Goal: Information Seeking & Learning: Compare options

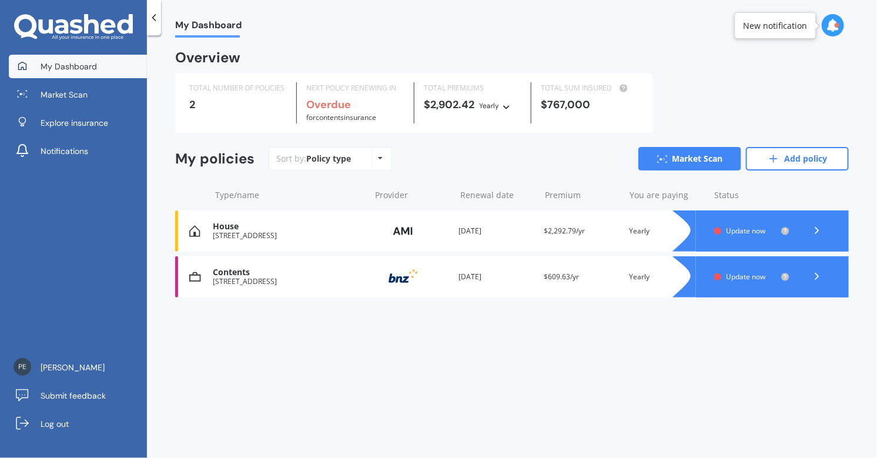
click at [742, 232] on span "Update now" at bounding box center [745, 231] width 39 height 10
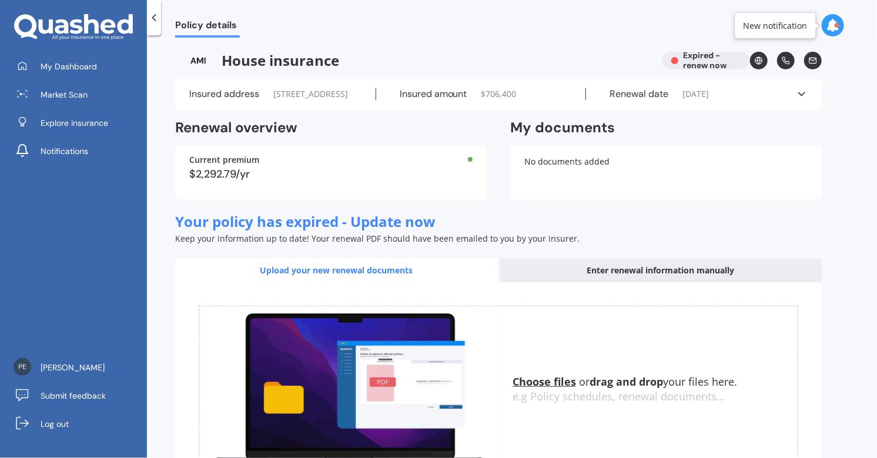
drag, startPoint x: 636, startPoint y: 293, endPoint x: 652, endPoint y: 298, distance: 16.2
click at [640, 282] on div "Enter renewal information manually" at bounding box center [660, 271] width 322 height 24
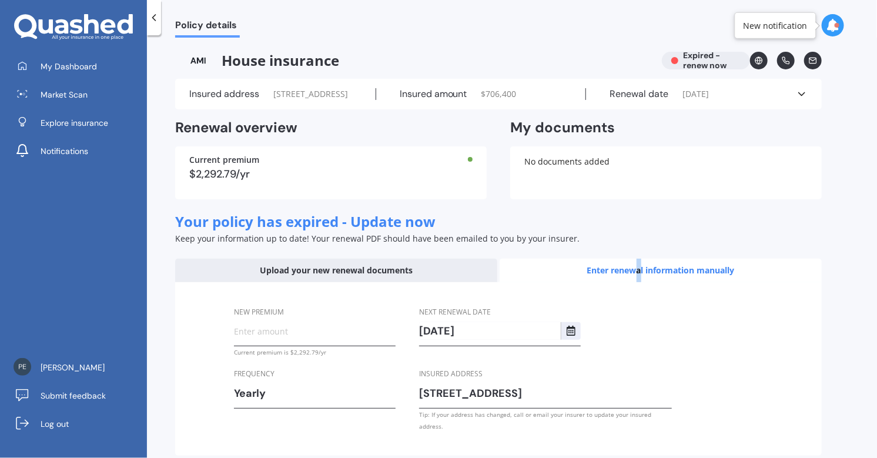
scroll to position [68, 0]
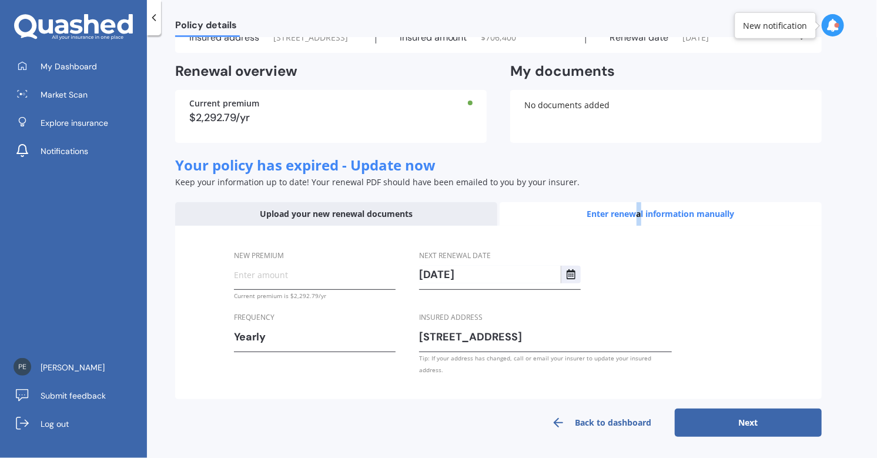
click at [746, 421] on button "Next" at bounding box center [748, 422] width 147 height 28
click at [253, 283] on input "New premium" at bounding box center [315, 275] width 162 height 18
type input "$2,292.79"
click at [761, 422] on button "Next" at bounding box center [748, 422] width 147 height 28
select select "06"
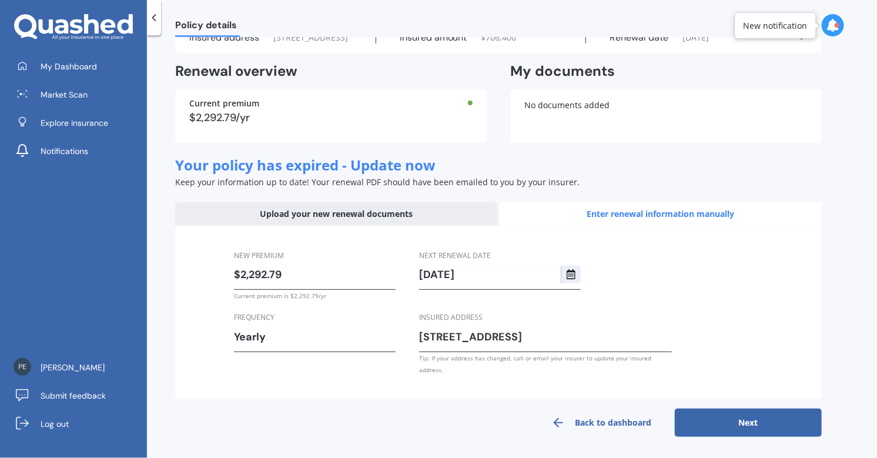
select select "09"
select select "2026"
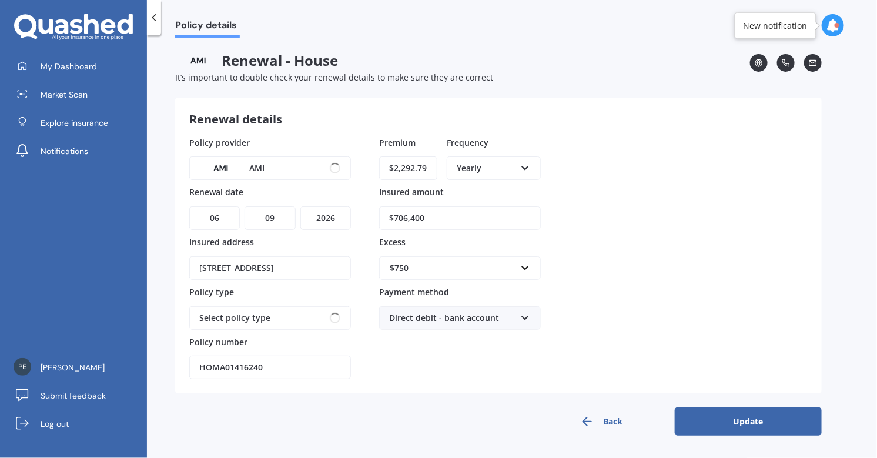
scroll to position [0, 0]
click at [752, 418] on button "Update" at bounding box center [748, 421] width 147 height 28
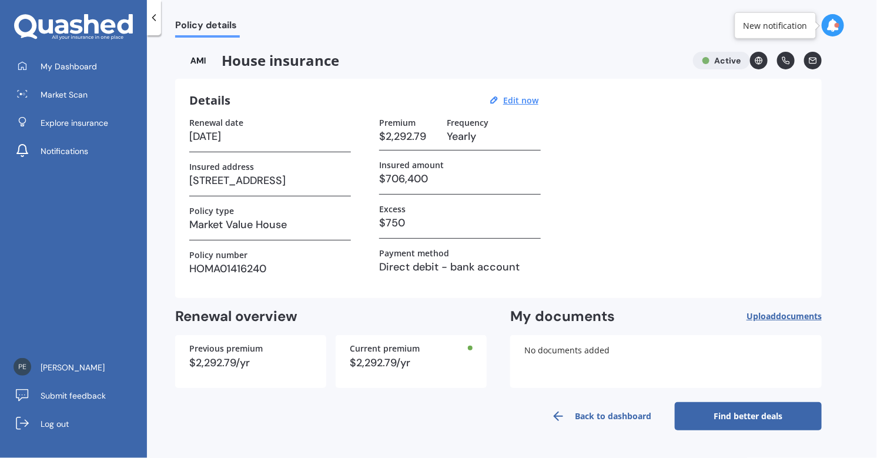
click at [629, 421] on link "Back to dashboard" at bounding box center [601, 416] width 147 height 28
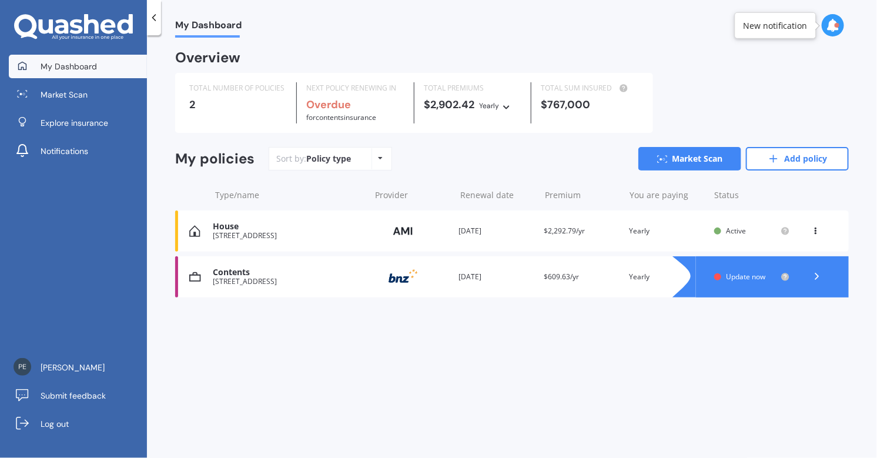
click at [726, 278] on span "Update now" at bounding box center [745, 276] width 39 height 10
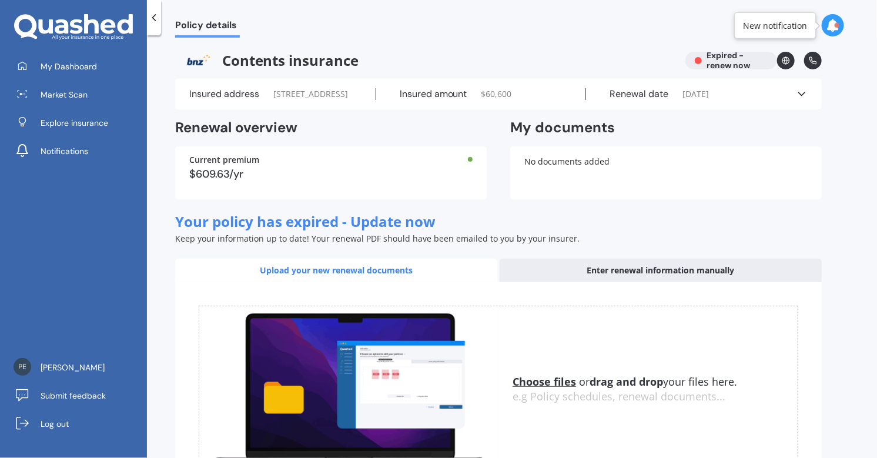
click at [680, 282] on div "Enter renewal information manually" at bounding box center [660, 271] width 322 height 24
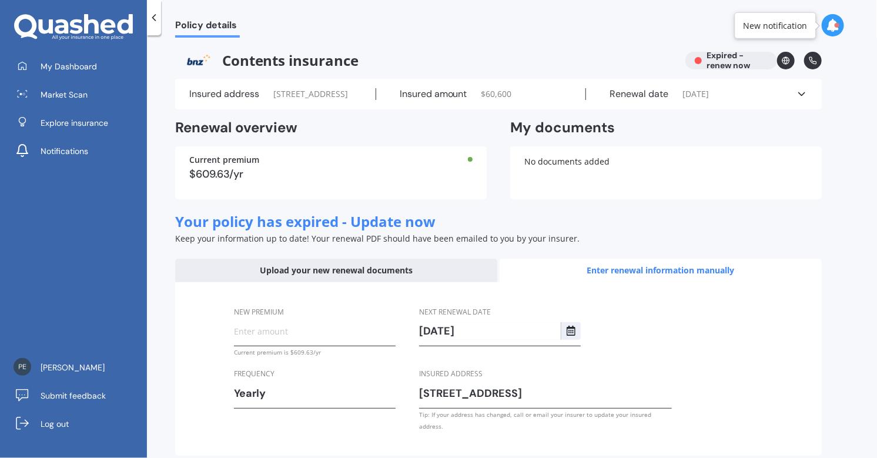
scroll to position [68, 0]
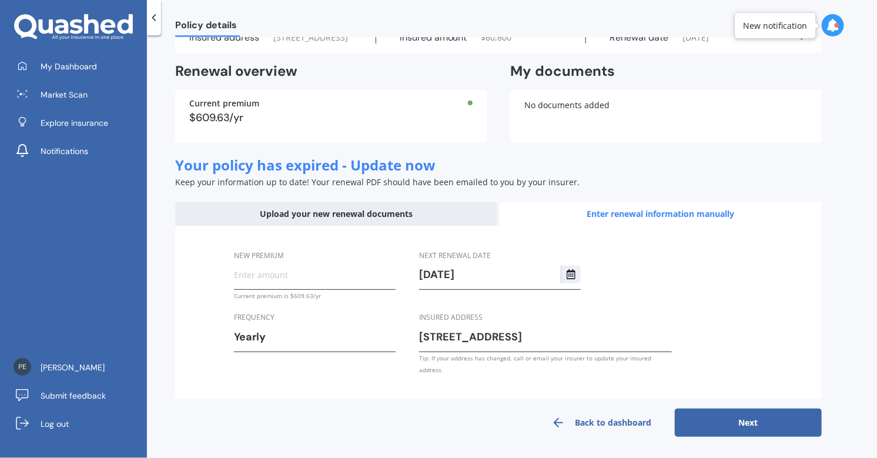
click at [747, 427] on button "Next" at bounding box center [748, 422] width 147 height 28
click at [247, 283] on input "New premium" at bounding box center [315, 275] width 162 height 18
type input "$609.63"
click at [751, 418] on button "Next" at bounding box center [748, 422] width 147 height 28
select select "18"
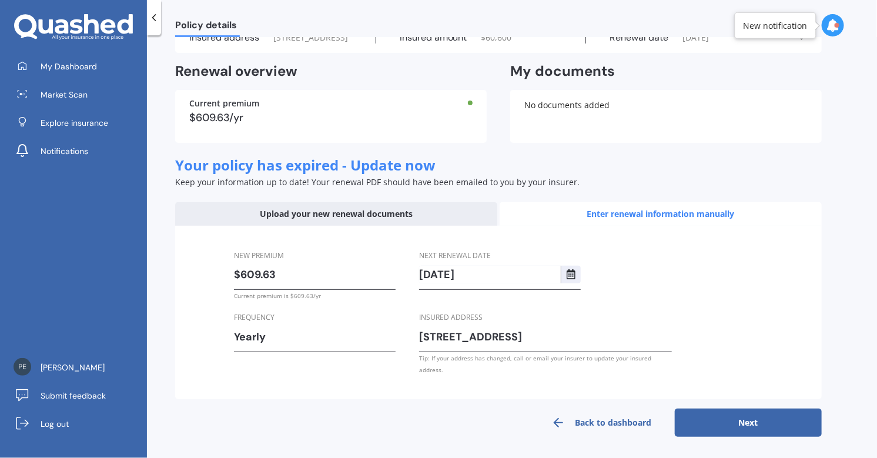
select select "08"
select select "2026"
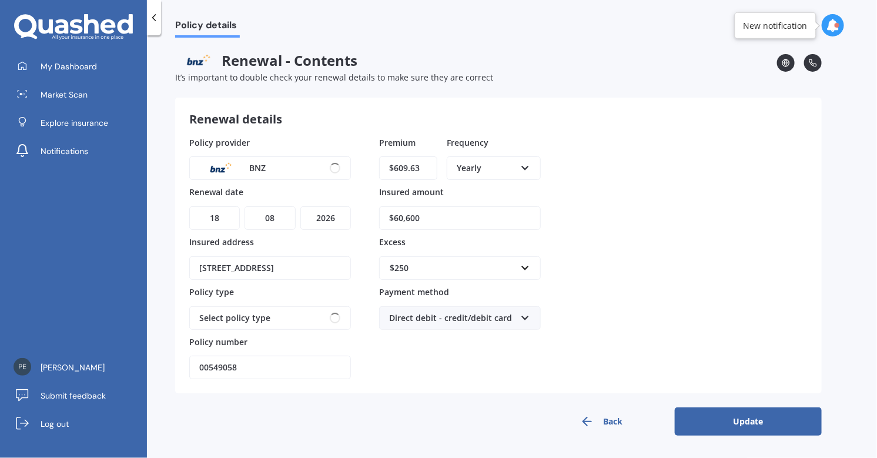
scroll to position [0, 0]
click at [751, 419] on button "Update" at bounding box center [748, 421] width 147 height 28
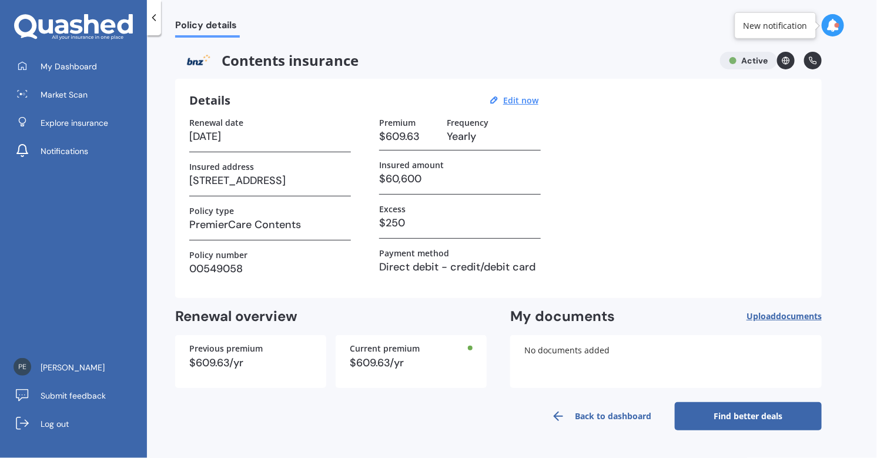
click at [589, 416] on link "Back to dashboard" at bounding box center [601, 416] width 147 height 28
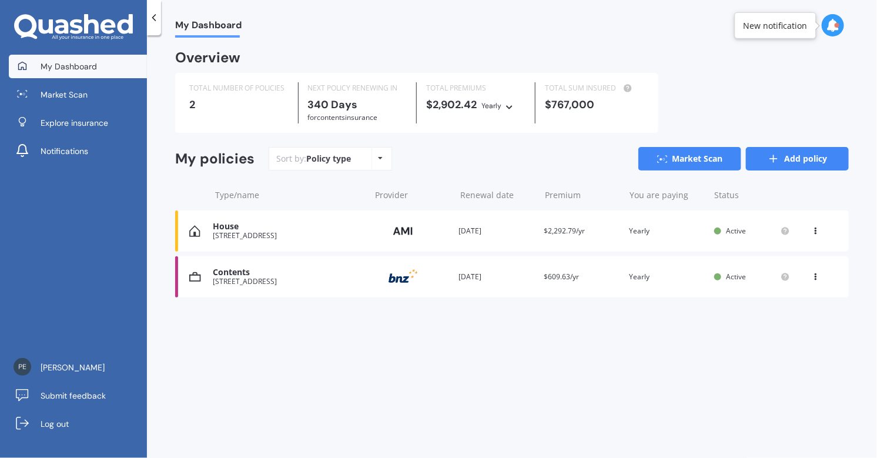
click at [785, 161] on link "Add policy" at bounding box center [797, 159] width 103 height 24
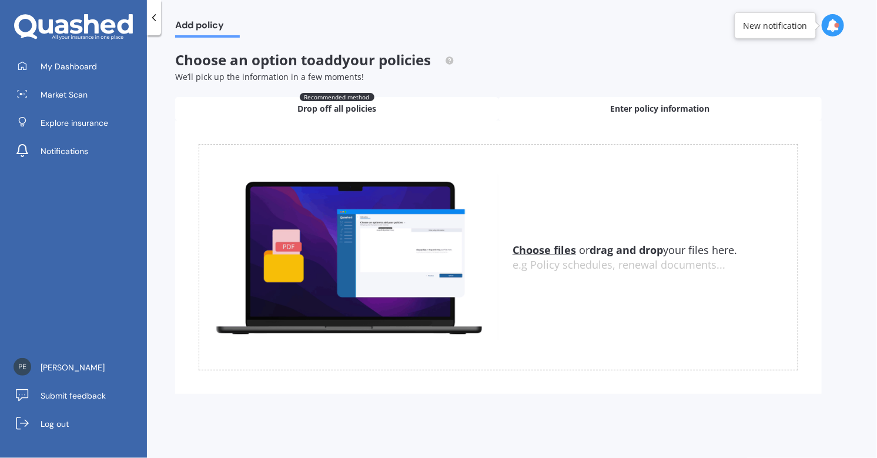
click at [626, 109] on span "Enter policy information" at bounding box center [660, 109] width 99 height 12
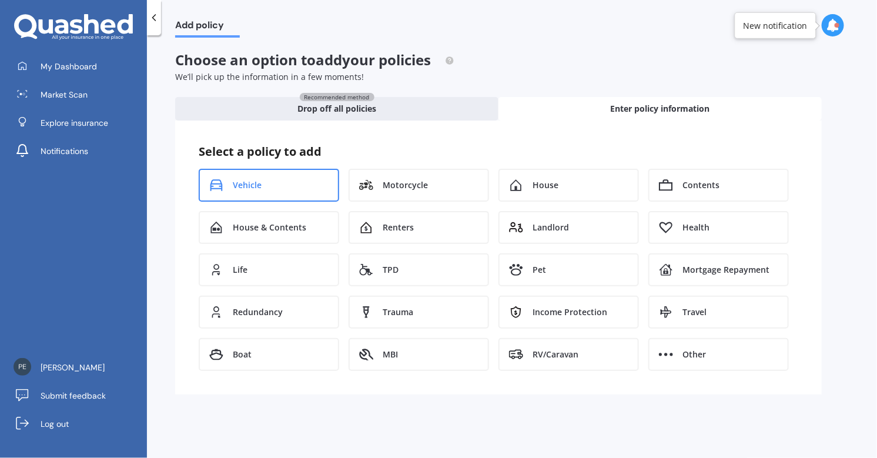
click at [229, 188] on div "Vehicle" at bounding box center [269, 185] width 140 height 33
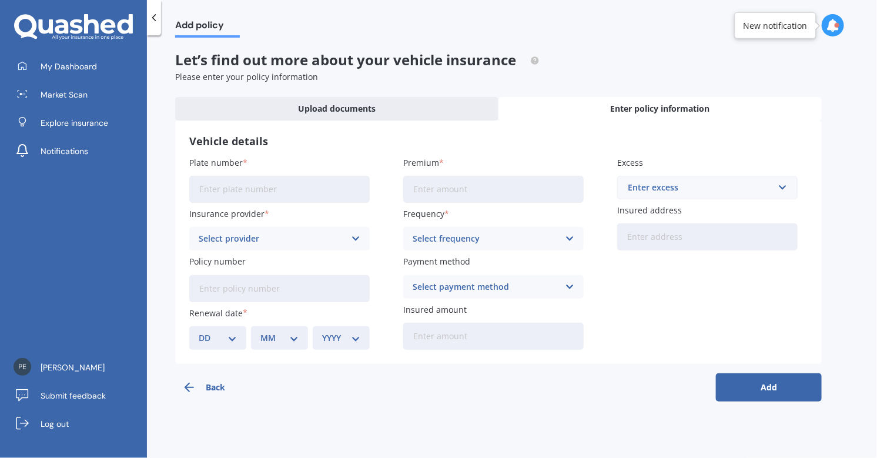
click at [228, 190] on input "Plate number" at bounding box center [279, 189] width 180 height 27
type input "FYR574"
click at [431, 189] on input "Premium" at bounding box center [493, 189] width 180 height 27
type input "$734.63"
click at [782, 182] on input "text" at bounding box center [703, 187] width 170 height 22
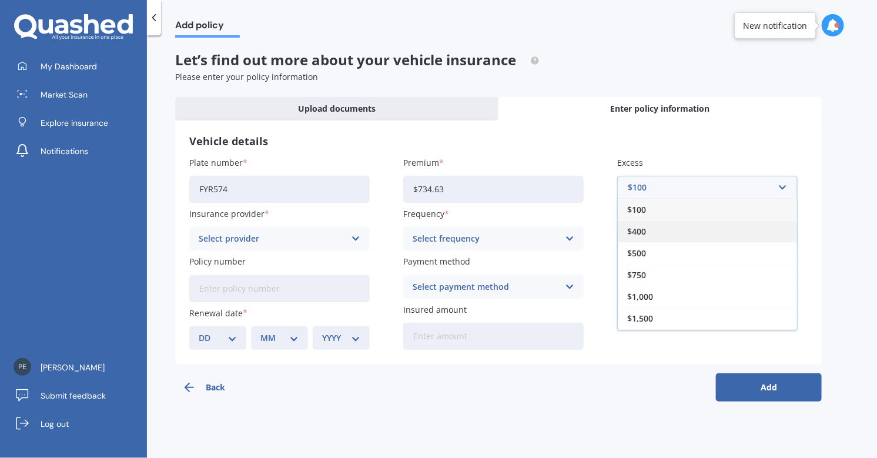
click at [638, 233] on span "$400" at bounding box center [636, 231] width 19 height 8
click at [355, 234] on icon at bounding box center [356, 238] width 10 height 13
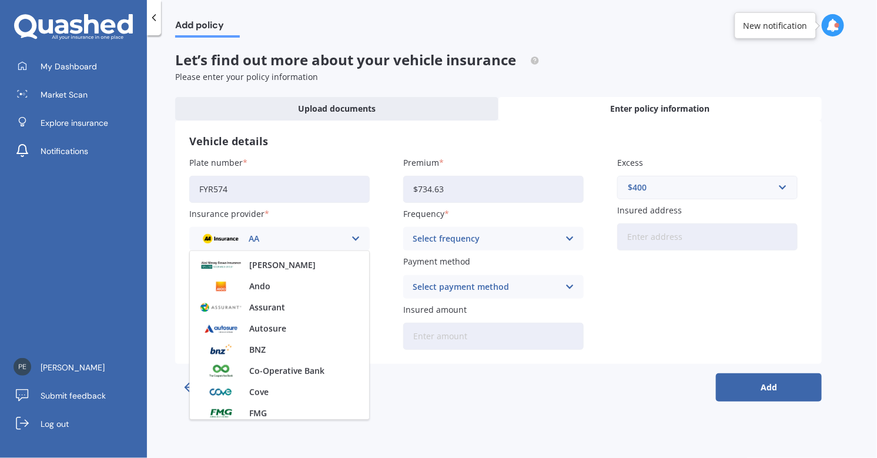
scroll to position [112, 0]
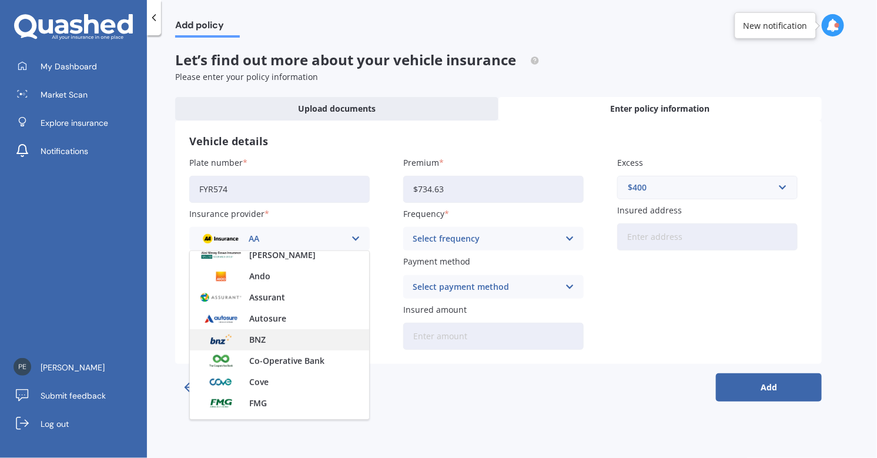
click at [256, 336] on span "BNZ" at bounding box center [257, 340] width 16 height 8
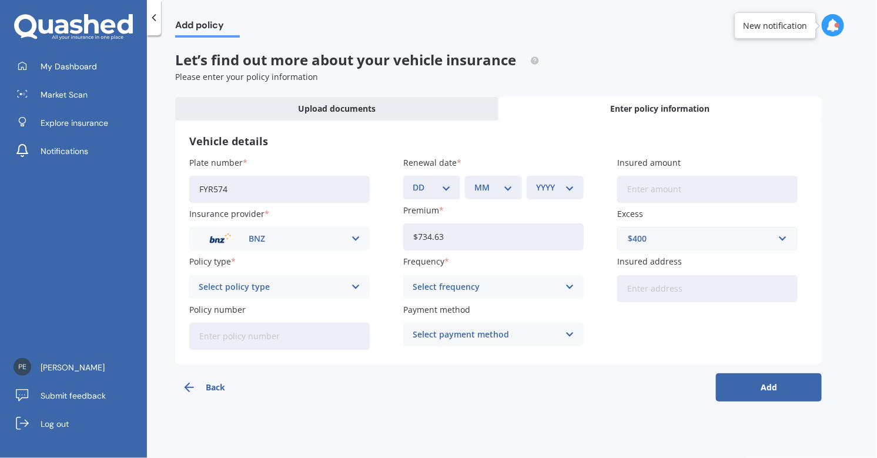
click at [355, 287] on icon at bounding box center [356, 286] width 10 height 13
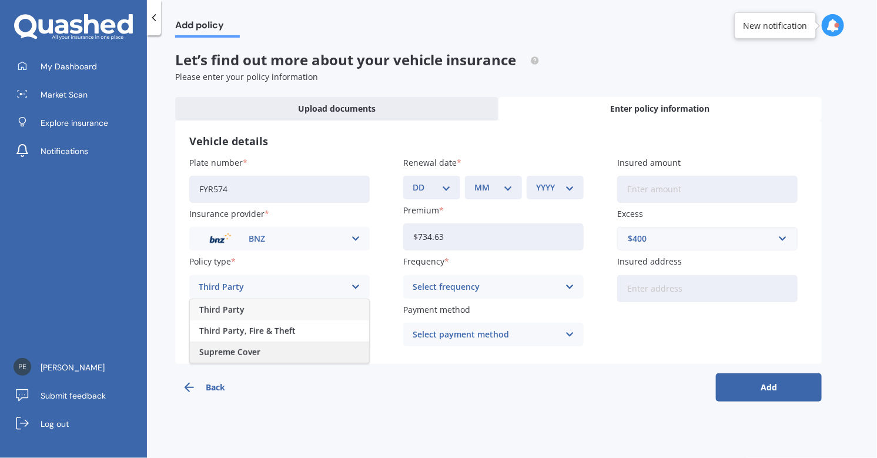
click at [200, 350] on span "Supreme Cover" at bounding box center [229, 352] width 61 height 8
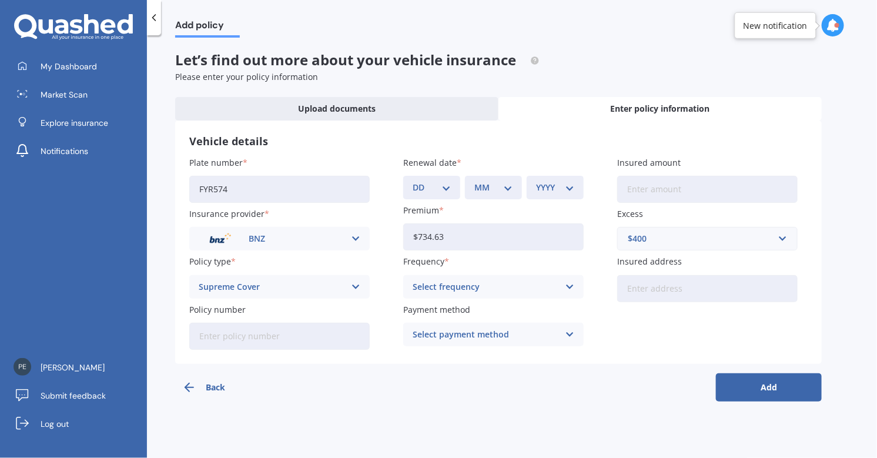
click at [766, 387] on button "Add" at bounding box center [769, 387] width 106 height 28
click at [572, 284] on icon at bounding box center [569, 286] width 10 height 13
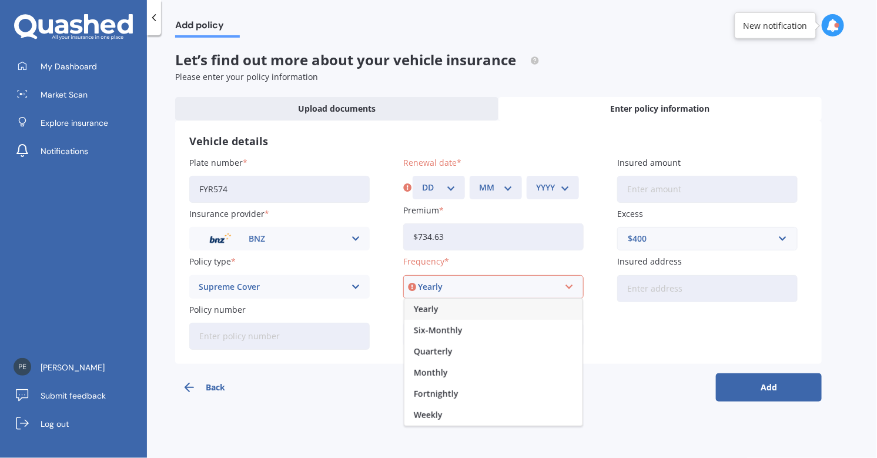
click at [425, 308] on span "Yearly" at bounding box center [426, 309] width 25 height 8
click at [756, 382] on button "Add" at bounding box center [769, 387] width 106 height 28
click at [423, 182] on select "DD 01 02 03 04 05 06 07 08 09 10 11 12 13 14 15 16 17 18 19 20 21 22 23 24 25 2…" at bounding box center [438, 187] width 33 height 13
select select "11"
click at [422, 181] on select "DD 01 02 03 04 05 06 07 08 09 10 11 12 13 14 15 16 17 18 19 20 21 22 23 24 25 2…" at bounding box center [438, 187] width 33 height 13
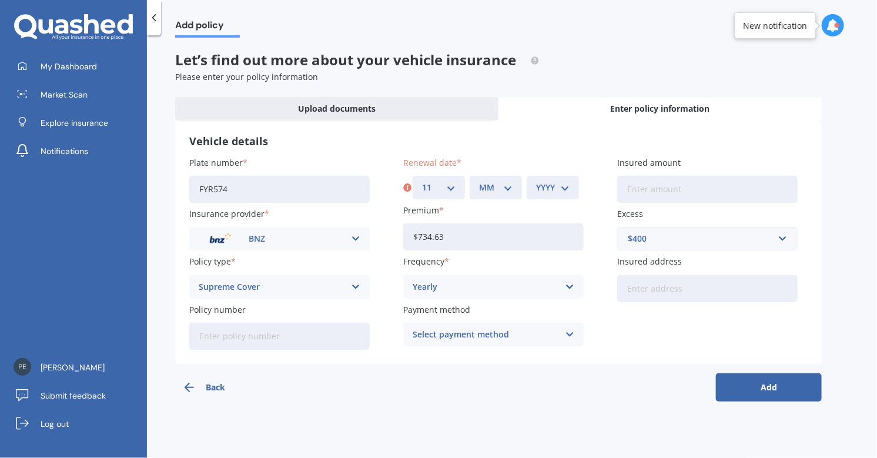
click at [479, 183] on select "MM 01 02 03 04 05 06 07 08 09 10 11 12" at bounding box center [495, 187] width 33 height 13
select select "10"
click at [479, 181] on select "MM 01 02 03 04 05 06 07 08 09 10 11 12" at bounding box center [495, 187] width 33 height 13
click at [532, 181] on div "YYYY 2027 2026 2025 2024 2023 2022 2021 2020 2019 2018 2017 2016 2015 2014 2013…" at bounding box center [552, 188] width 52 height 24
click at [538, 187] on select "YYYY 2027 2026 2025 2024 2023 2022 2021 2020 2019 2018 2017 2016 2015 2014 2013…" at bounding box center [552, 187] width 33 height 13
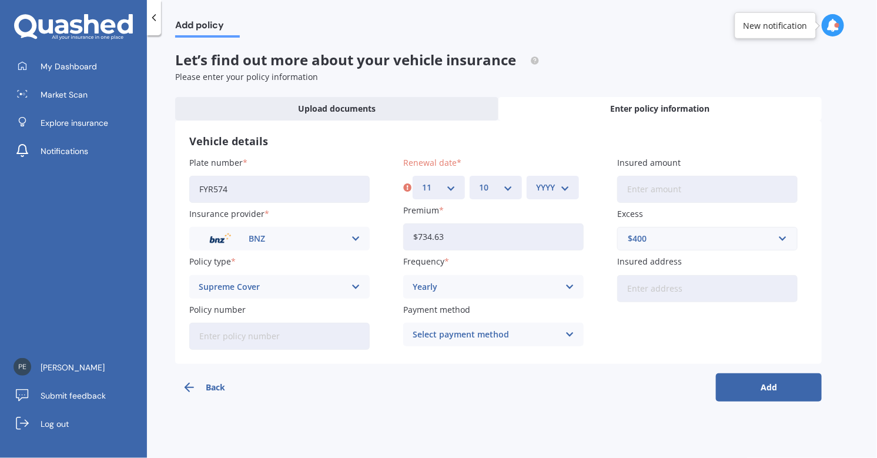
select select "2025"
click at [536, 181] on select "YYYY 2027 2026 2025 2024 2023 2022 2021 2020 2019 2018 2017 2016 2015 2014 2013…" at bounding box center [552, 187] width 33 height 13
click at [773, 381] on button "Add" at bounding box center [769, 387] width 106 height 28
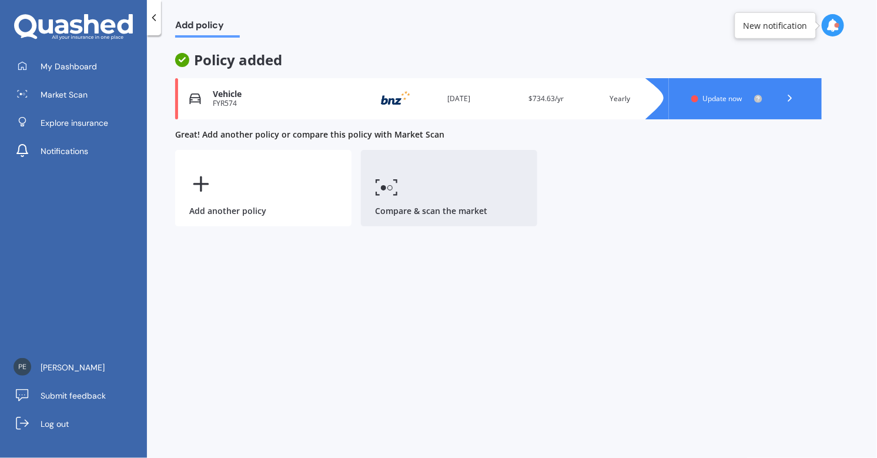
click at [384, 190] on icon at bounding box center [387, 187] width 24 height 17
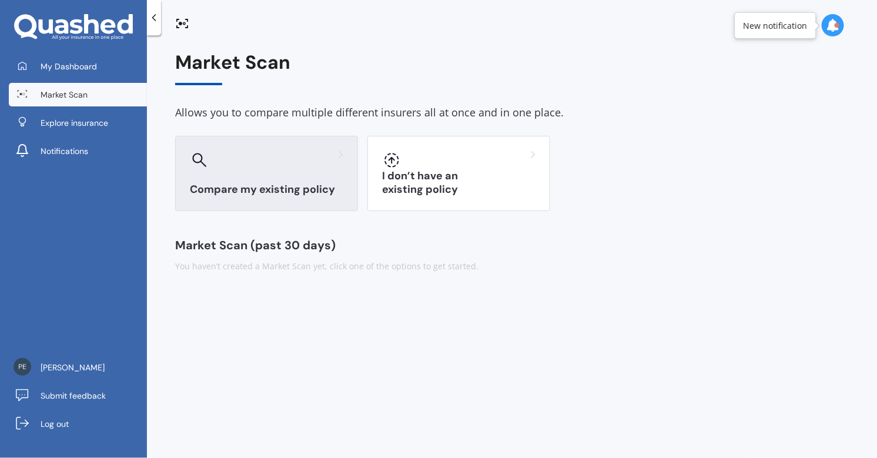
click at [237, 173] on div "Compare my existing policy" at bounding box center [266, 173] width 183 height 75
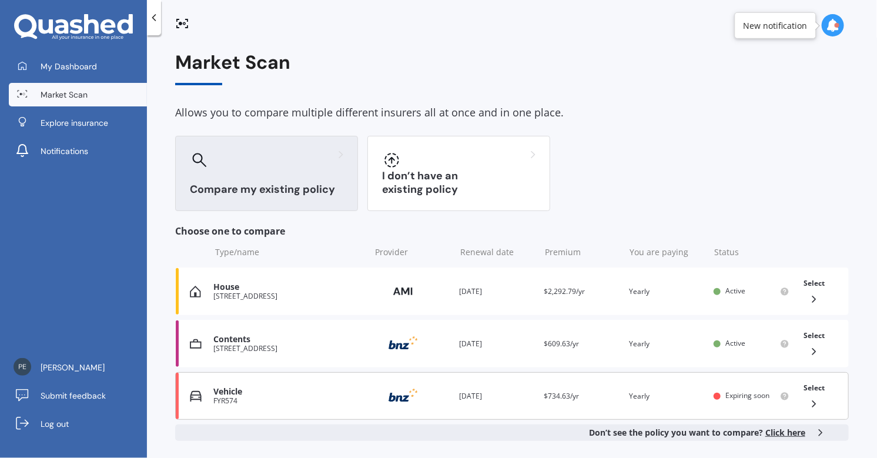
click at [810, 400] on icon at bounding box center [814, 404] width 12 height 12
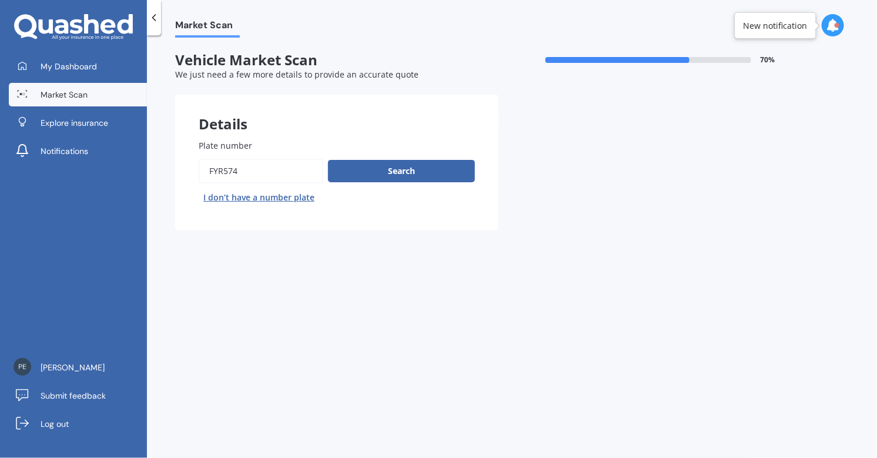
click at [831, 26] on icon at bounding box center [832, 25] width 13 height 13
click at [630, 219] on div "Details Plate number Search I don’t have a number plate Previous Next" at bounding box center [498, 163] width 646 height 136
click at [44, 91] on span "Market Scan" at bounding box center [64, 95] width 47 height 12
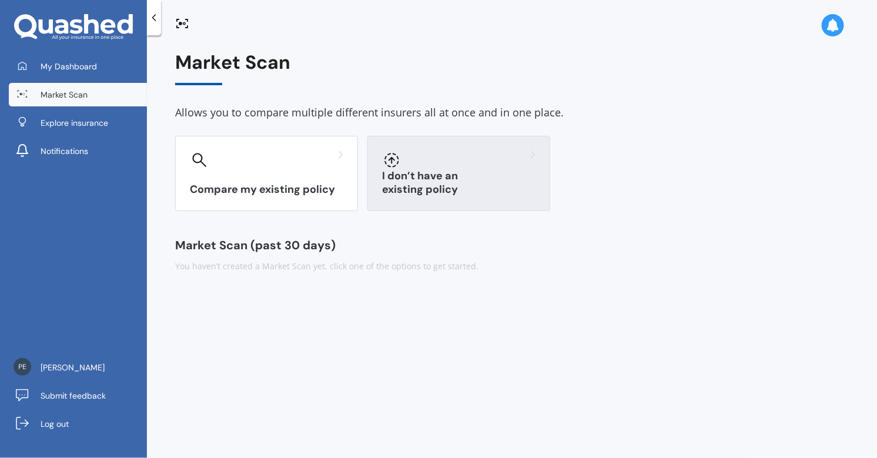
click at [434, 162] on div at bounding box center [458, 159] width 153 height 19
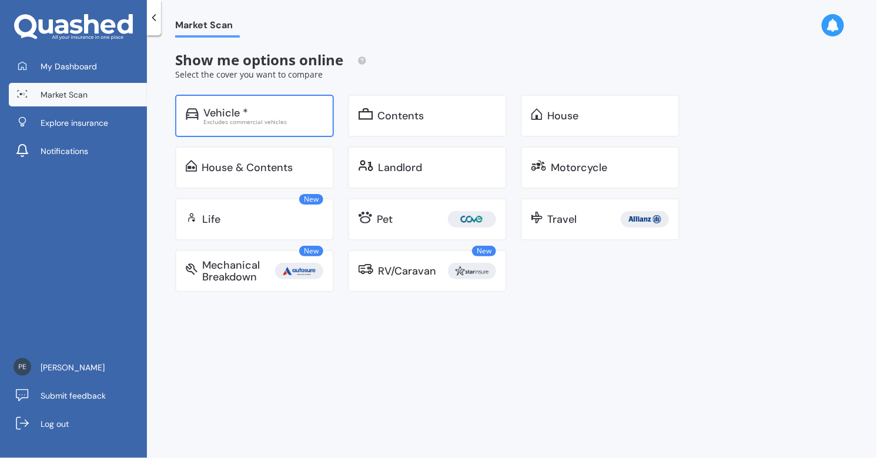
click at [253, 111] on div "Vehicle *" at bounding box center [263, 113] width 120 height 12
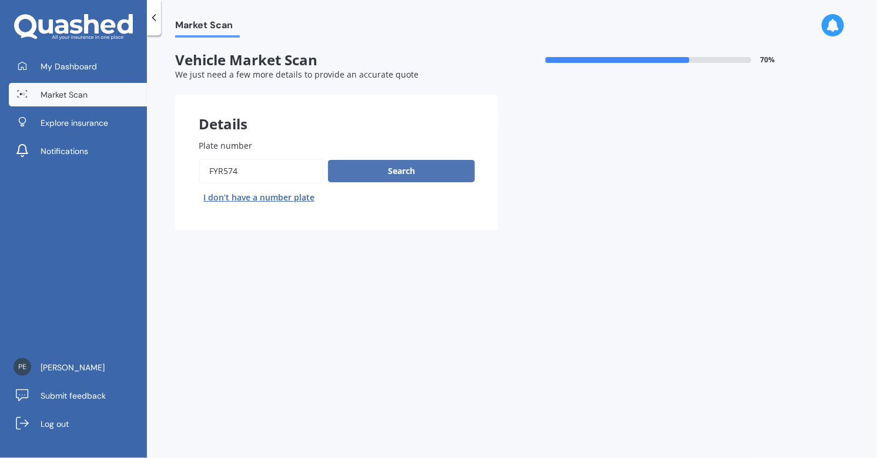
click at [405, 170] on button "Search" at bounding box center [401, 171] width 147 height 22
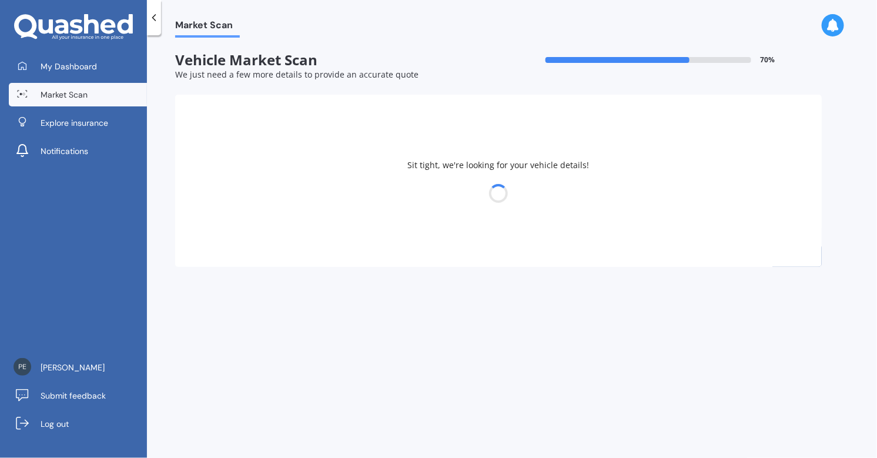
select select "SUZUKI"
select select "GRAND VITARA"
select select "18"
select select "03"
select select "1960"
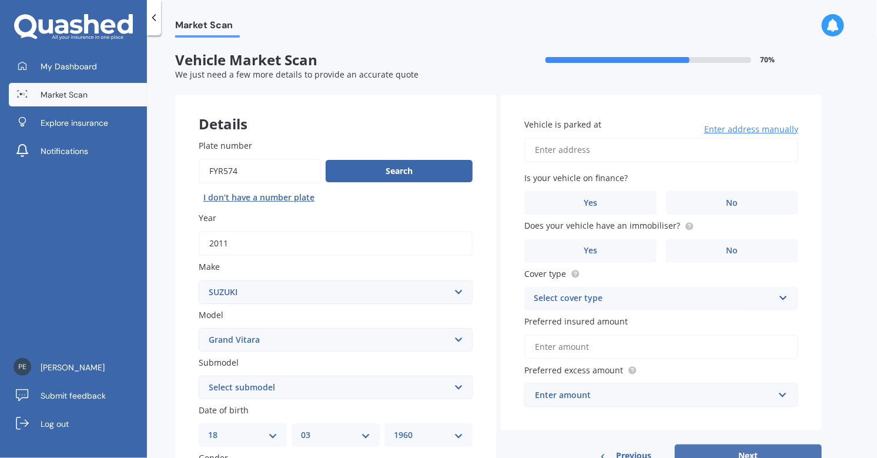
click at [734, 450] on button "Next" at bounding box center [748, 455] width 147 height 22
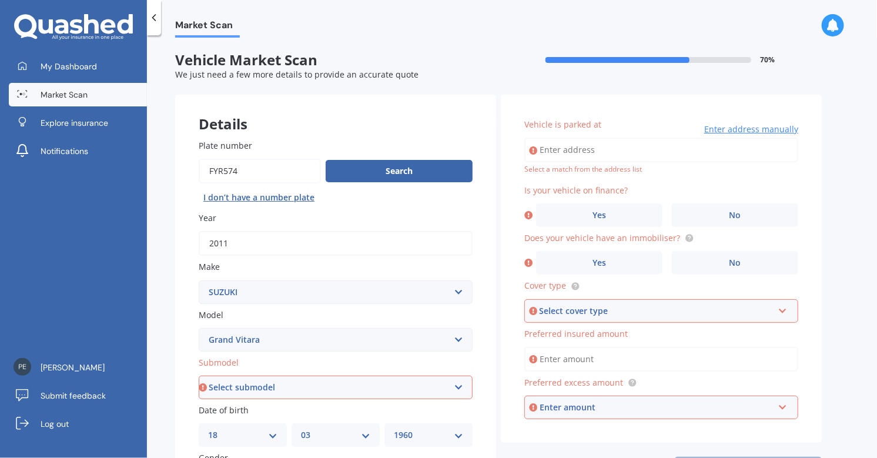
click at [564, 146] on input "Vehicle is parked at" at bounding box center [661, 149] width 274 height 25
type input "27b Taylors AvenueChristchurch Bryndwr 8052"
click at [712, 210] on label "No" at bounding box center [735, 215] width 126 height 24
click at [0, 0] on input "No" at bounding box center [0, 0] width 0 height 0
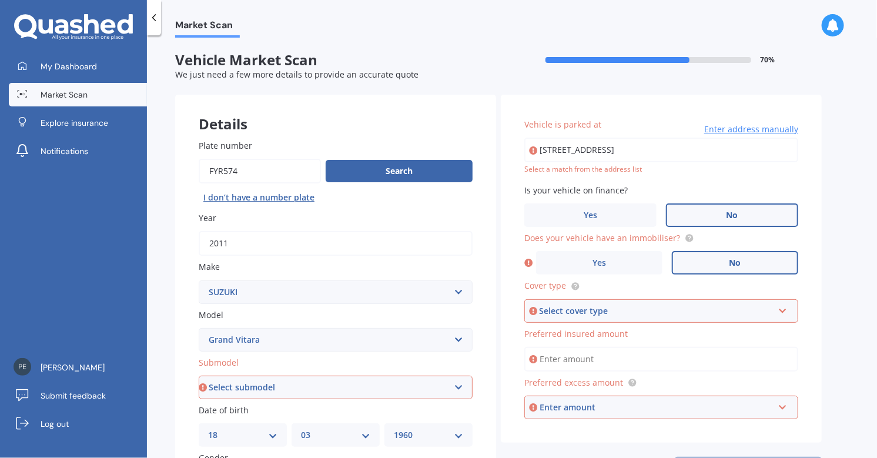
click at [746, 263] on label "No" at bounding box center [735, 263] width 126 height 24
click at [0, 0] on input "No" at bounding box center [0, 0] width 0 height 0
click at [782, 313] on icon at bounding box center [782, 308] width 10 height 8
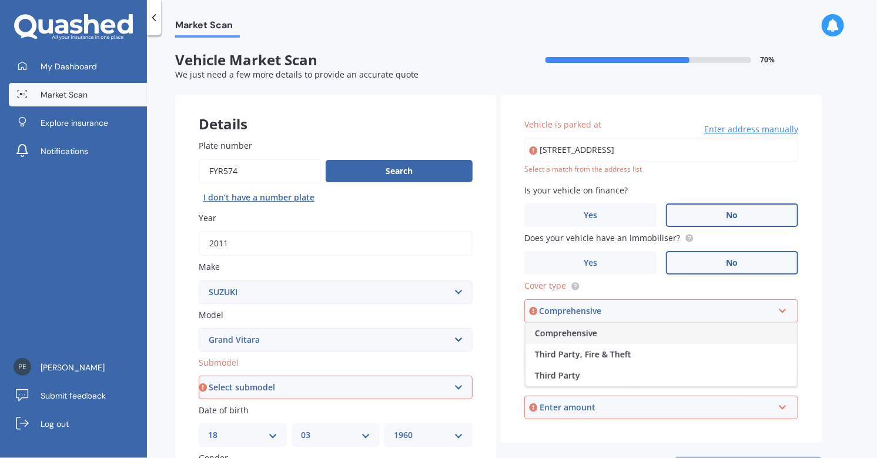
click at [545, 331] on span "Comprehensive" at bounding box center [566, 332] width 62 height 11
click at [555, 403] on div "Enter amount" at bounding box center [656, 407] width 234 height 13
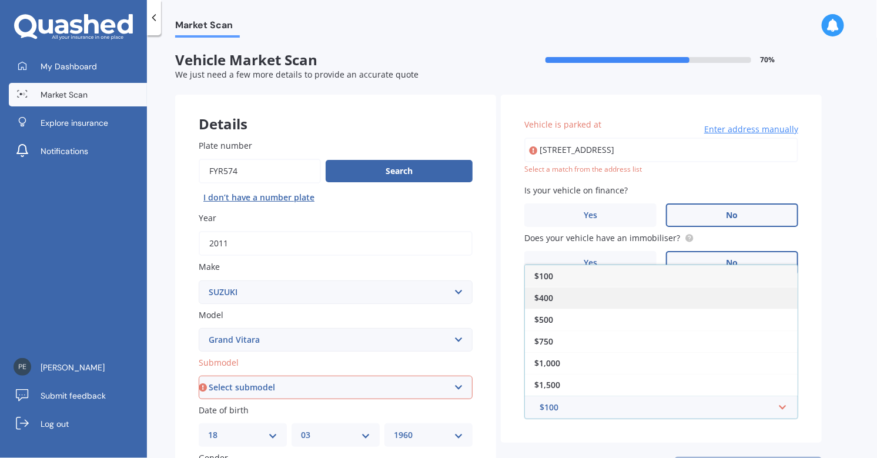
click at [544, 297] on span "$400" at bounding box center [543, 297] width 19 height 11
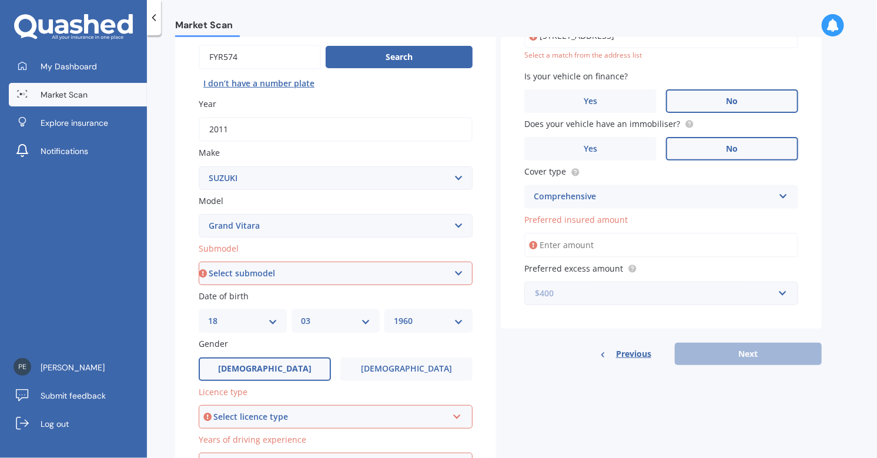
scroll to position [116, 0]
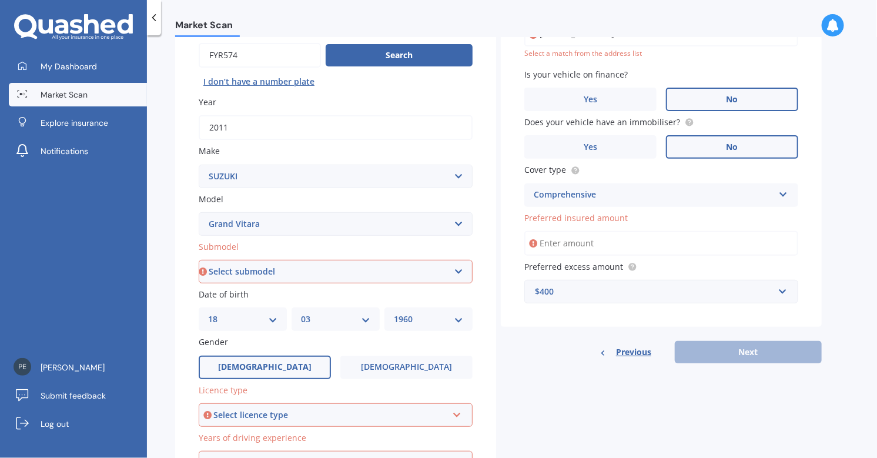
click at [455, 414] on icon at bounding box center [457, 412] width 10 height 8
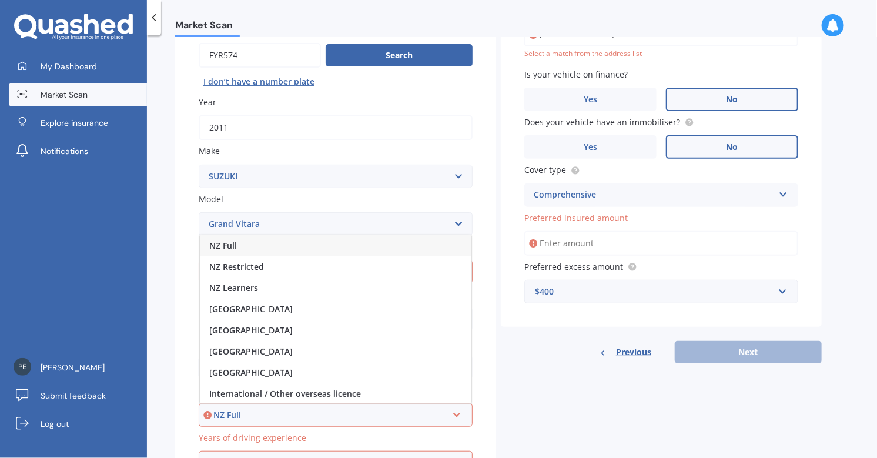
click at [216, 246] on span "NZ Full" at bounding box center [223, 245] width 28 height 11
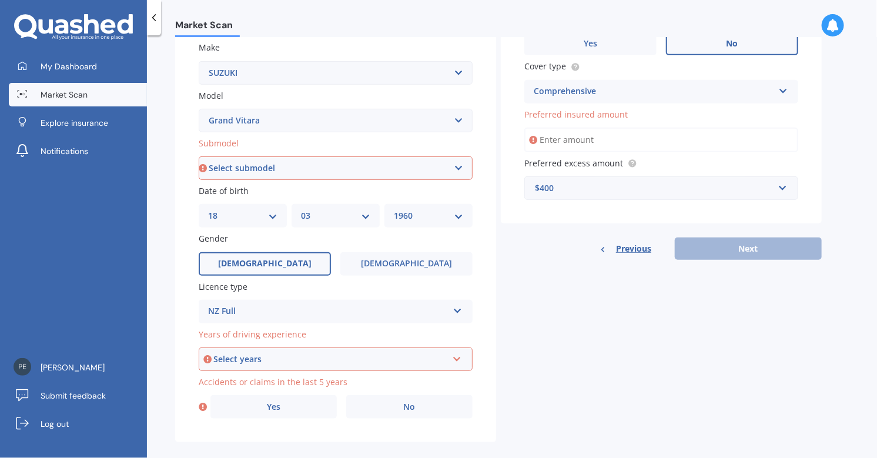
scroll to position [233, 0]
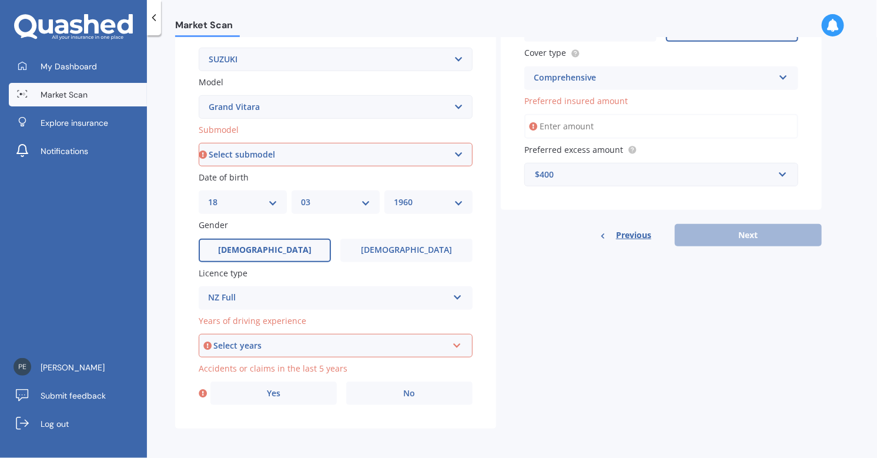
click at [457, 343] on icon at bounding box center [457, 343] width 10 height 8
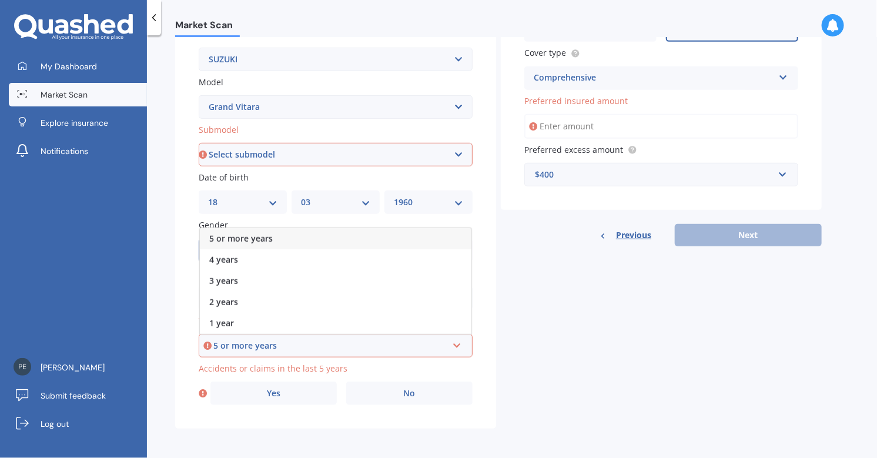
click at [235, 240] on span "5 or more years" at bounding box center [240, 238] width 63 height 11
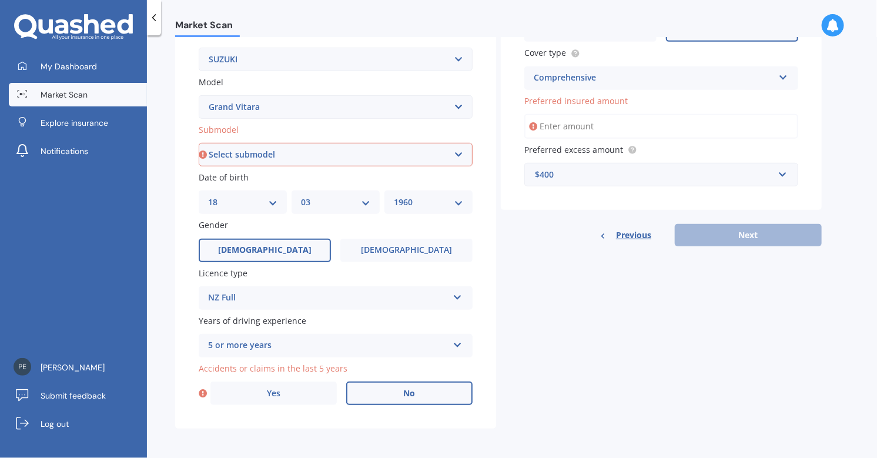
click at [380, 394] on label "No" at bounding box center [409, 393] width 126 height 24
click at [0, 0] on input "No" at bounding box center [0, 0] width 0 height 0
click at [456, 149] on select "Select submodel 3 door 5 door Diesel JLX SE V6 XL7" at bounding box center [336, 155] width 274 height 24
select select "5 DOOR"
click at [199, 143] on select "Select submodel 3 door 5 door Diesel JLX SE V6 XL7" at bounding box center [336, 155] width 274 height 24
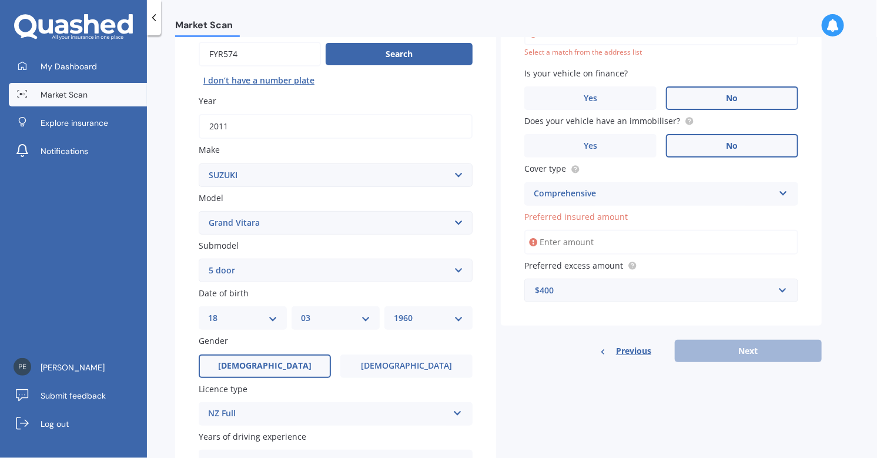
scroll to position [80, 0]
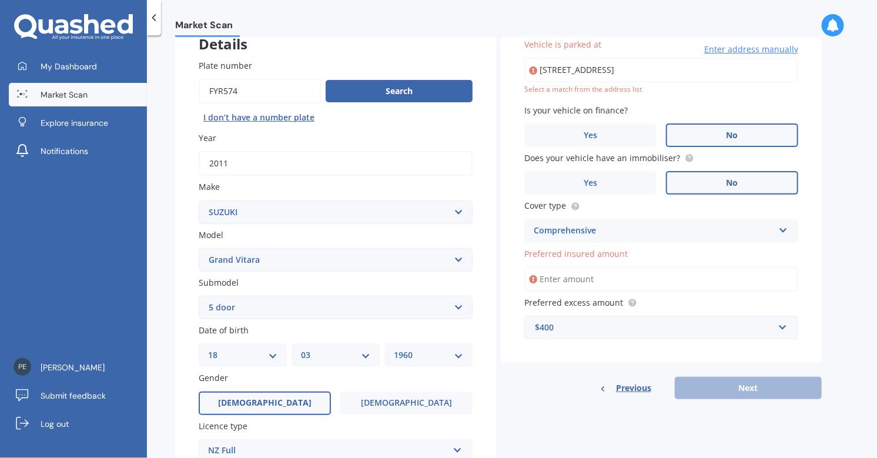
click at [614, 68] on input "27b Taylors AvenueChristchurch Bryndwr 8052" at bounding box center [661, 70] width 274 height 25
click at [732, 48] on span "Enter address manually" at bounding box center [751, 49] width 94 height 12
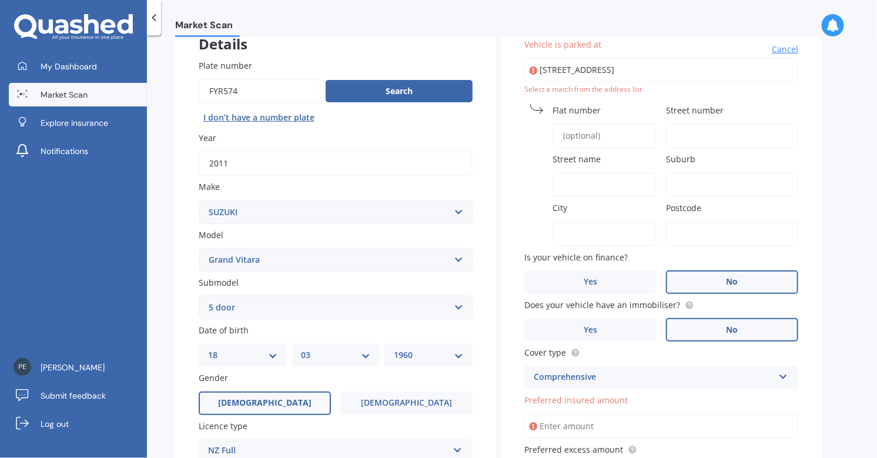
click at [562, 76] on input "27b Taylors AvenueChristchurch Bryndwr 8052" at bounding box center [661, 70] width 274 height 25
click at [567, 70] on input "27b Taylors AvenueChristchurch Bryndwr 8052" at bounding box center [661, 70] width 274 height 25
drag, startPoint x: 721, startPoint y: 73, endPoint x: 479, endPoint y: 76, distance: 241.5
click at [485, 78] on div "Details Plate number Search I don’t have a number plate Year 2011 Make Select m…" at bounding box center [498, 298] width 646 height 567
type input "27 Taylors Road, Morningside, Auckland 1025"
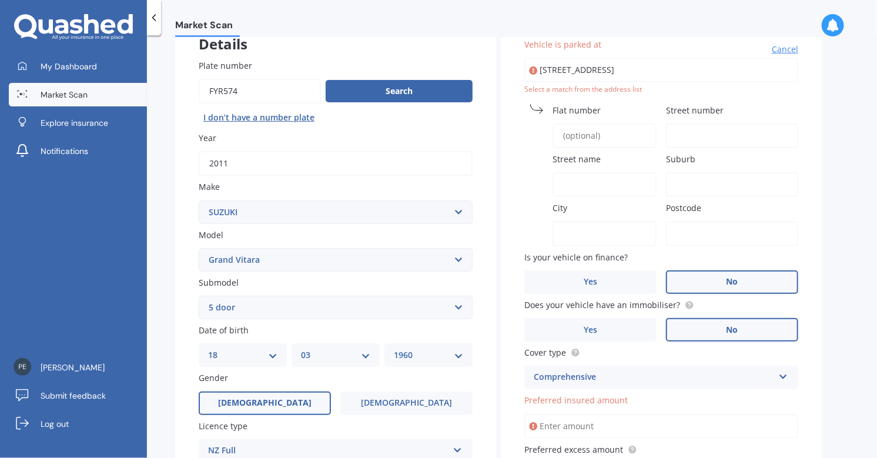
type input "27"
type input "Taylors Road"
type input "Morningside"
type input "Auckland"
type input "1025"
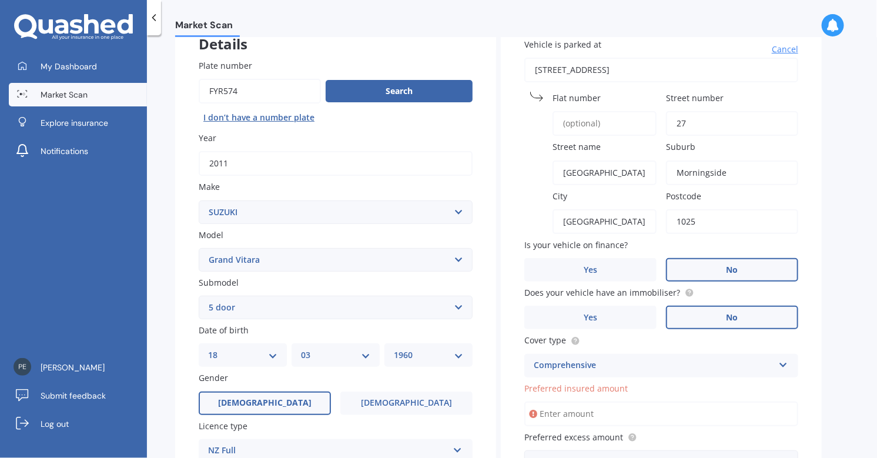
click at [551, 67] on input "27 Taylors Road, Morningside, Auckland 1025" at bounding box center [661, 70] width 274 height 25
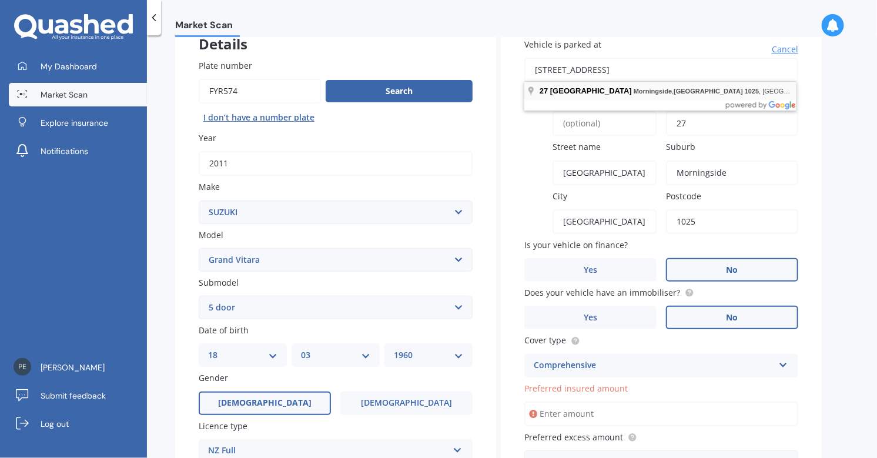
drag, startPoint x: 601, startPoint y: 65, endPoint x: 606, endPoint y: 83, distance: 18.8
click at [601, 65] on input "27 Taylors Road, Morningside, Auckland 1025" at bounding box center [661, 70] width 274 height 25
type input "27 Taylors Road, orningside, Auckland 1025"
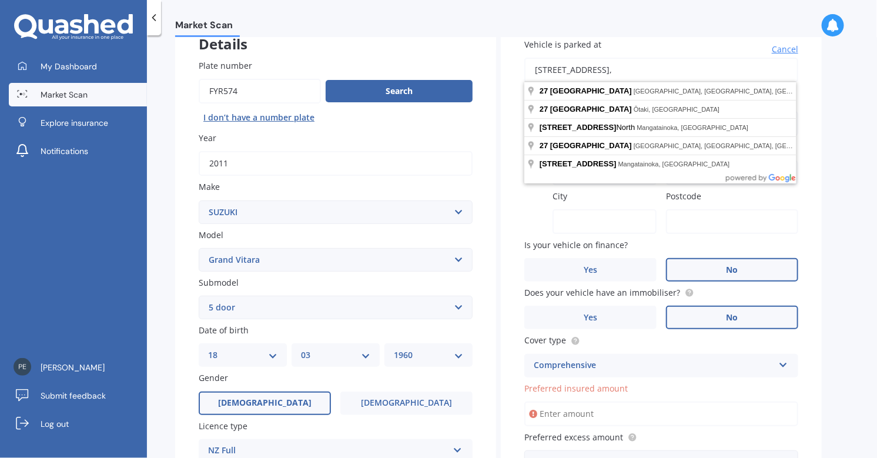
click at [544, 68] on input "27 Taylors Road," at bounding box center [661, 70] width 274 height 25
click at [620, 70] on input "27b Taylors Road," at bounding box center [661, 70] width 274 height 25
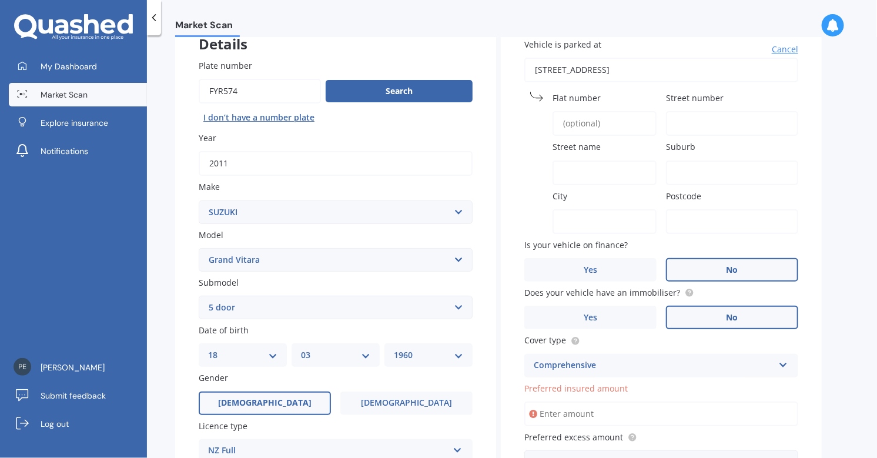
type input "27B Taylors Avenue, Bryndwr, Christchurch 8052"
type input "27B"
type input "Taylors Avenue"
type input "Bryndwr"
type input "Canterbury Region"
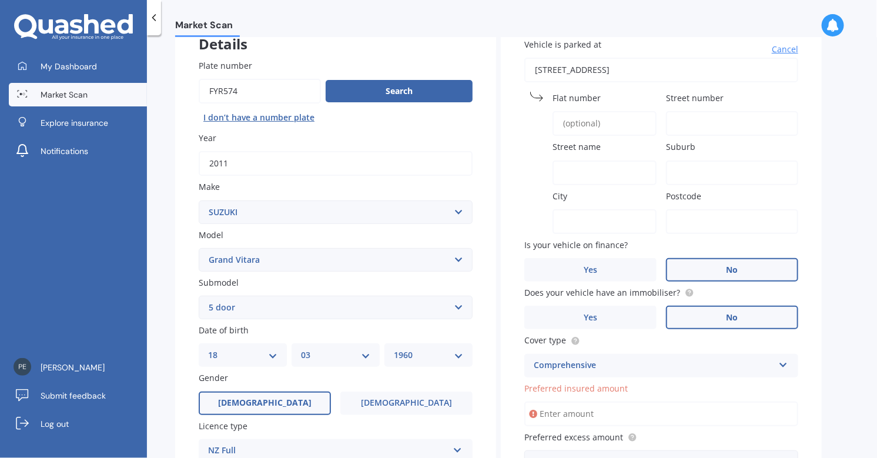
type input "8052"
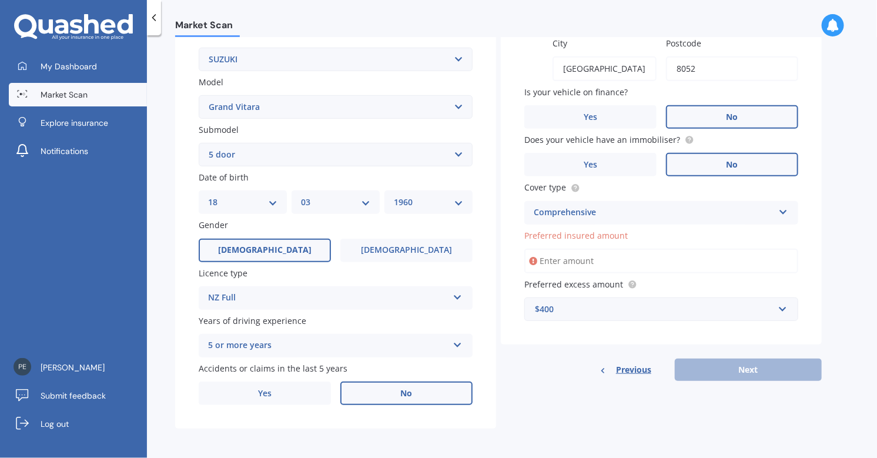
click at [546, 260] on input "Preferred insured amount" at bounding box center [661, 261] width 274 height 25
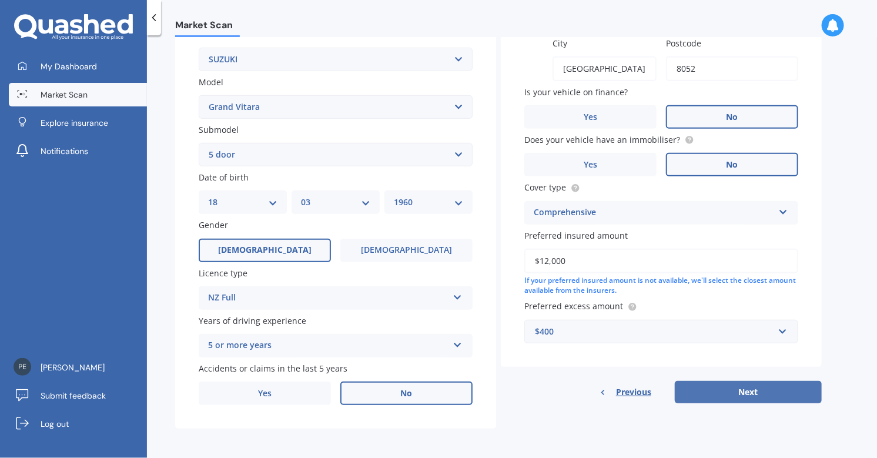
type input "$12,000"
click at [750, 387] on button "Next" at bounding box center [748, 392] width 147 height 22
select select "18"
select select "03"
select select "1960"
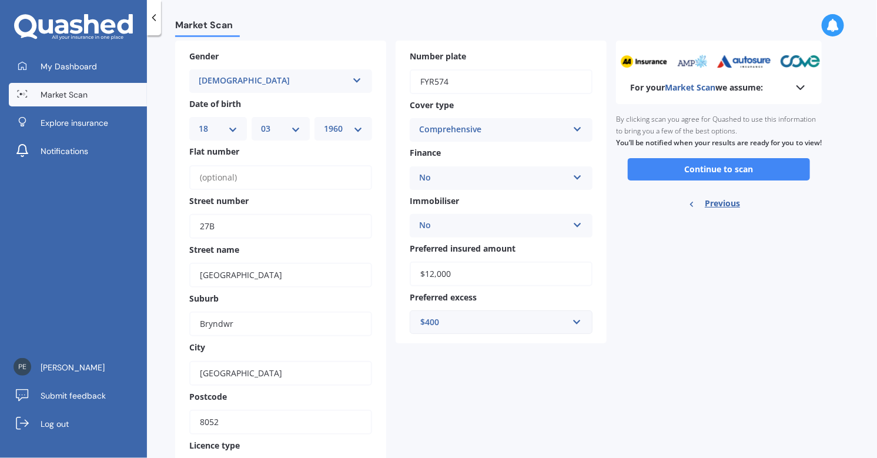
scroll to position [0, 0]
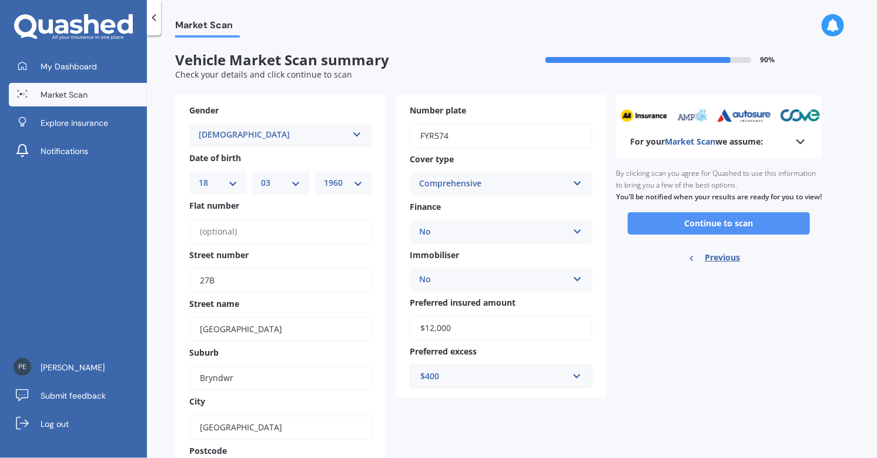
click at [704, 232] on button "Continue to scan" at bounding box center [719, 223] width 182 height 22
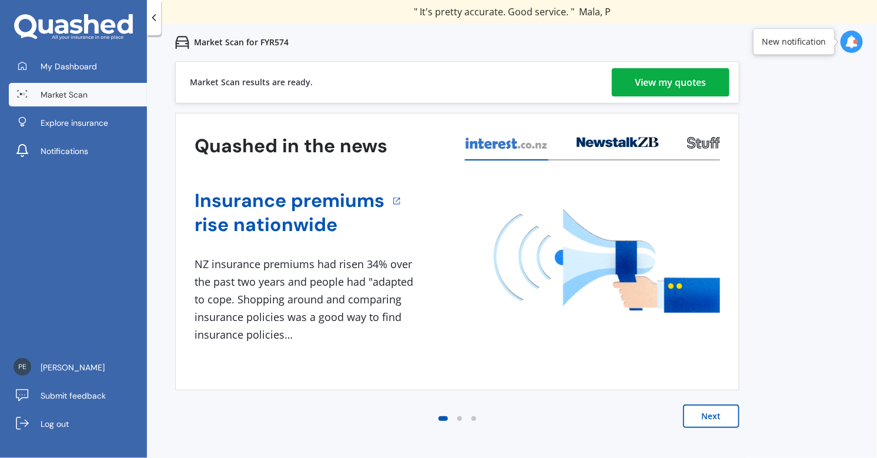
click at [640, 70] on div "View my quotes" at bounding box center [670, 82] width 71 height 28
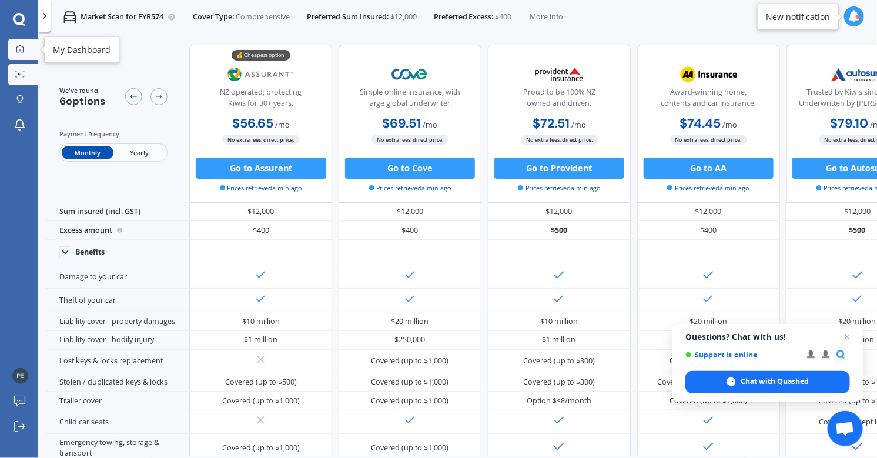
click at [19, 49] on icon at bounding box center [20, 49] width 8 height 8
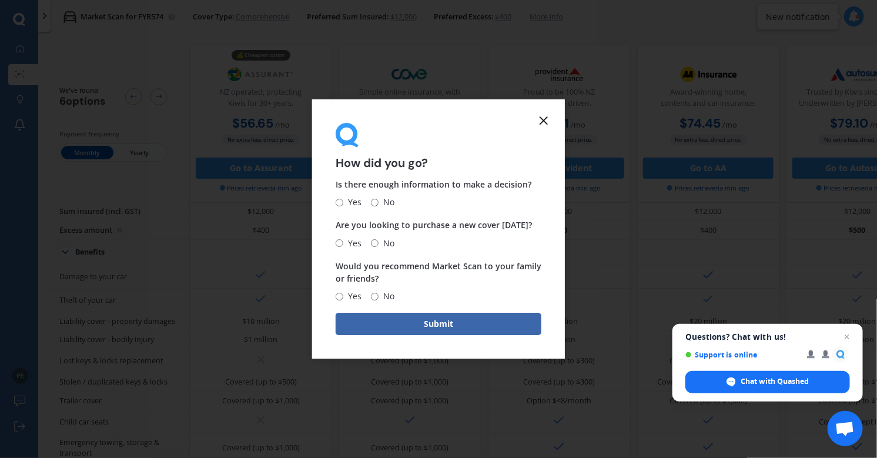
click at [341, 200] on input "Yes" at bounding box center [340, 203] width 8 height 8
radio input "true"
click at [374, 243] on input "No" at bounding box center [375, 243] width 8 height 8
radio input "true"
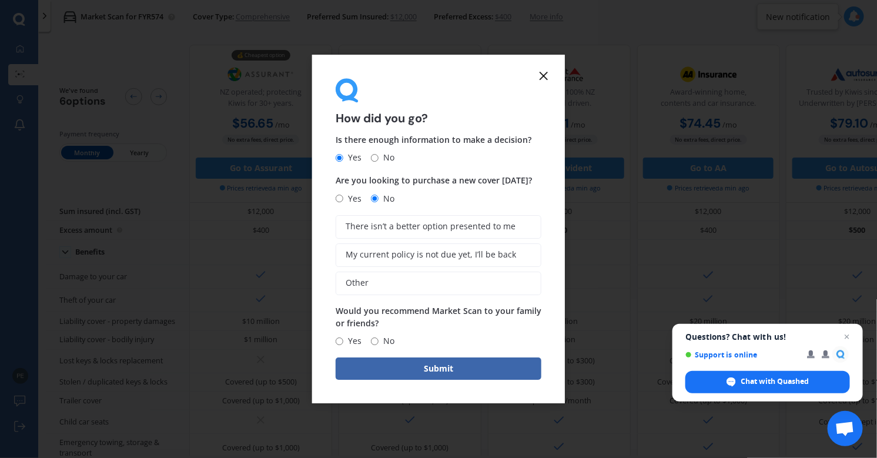
click at [337, 340] on input "Yes" at bounding box center [340, 341] width 8 height 8
radio input "true"
click at [448, 370] on button "Submit" at bounding box center [439, 368] width 206 height 22
click at [420, 256] on span "My current policy is not due yet, I’ll be back" at bounding box center [442, 255] width 170 height 10
click at [0, 0] on input "My current policy is not due yet, I’ll be back" at bounding box center [0, 0] width 0 height 0
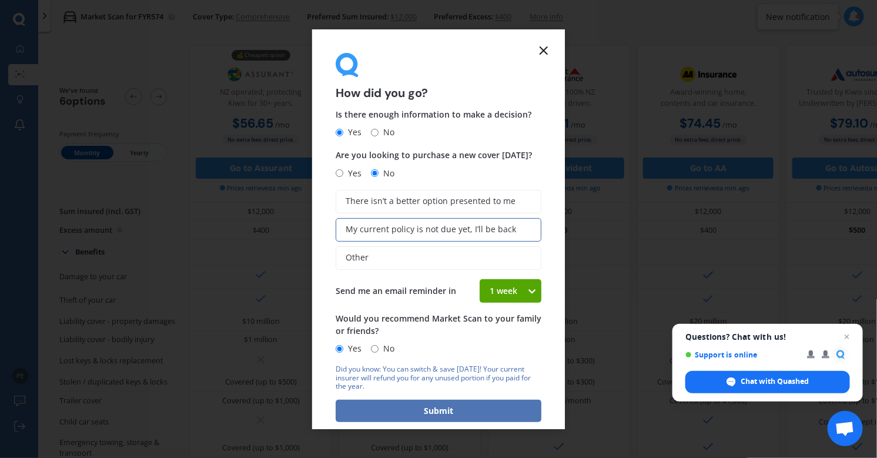
click at [438, 412] on button "Submit" at bounding box center [439, 411] width 206 height 22
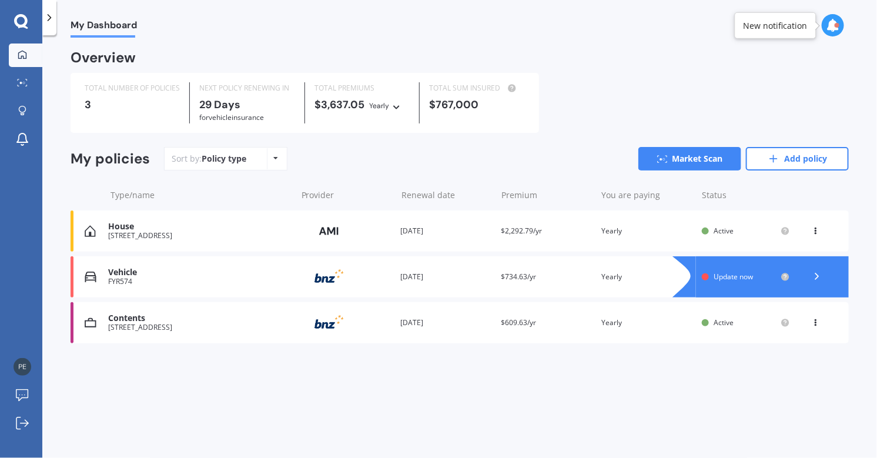
click at [829, 26] on icon at bounding box center [832, 25] width 13 height 13
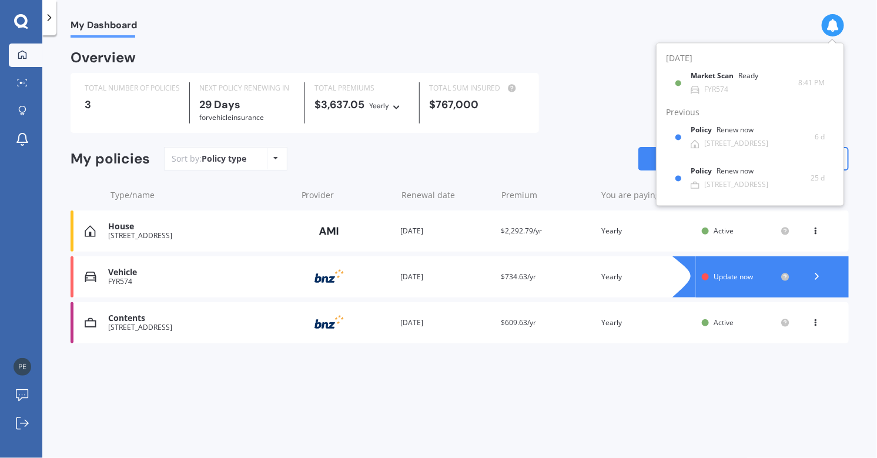
click at [829, 26] on icon at bounding box center [832, 25] width 13 height 13
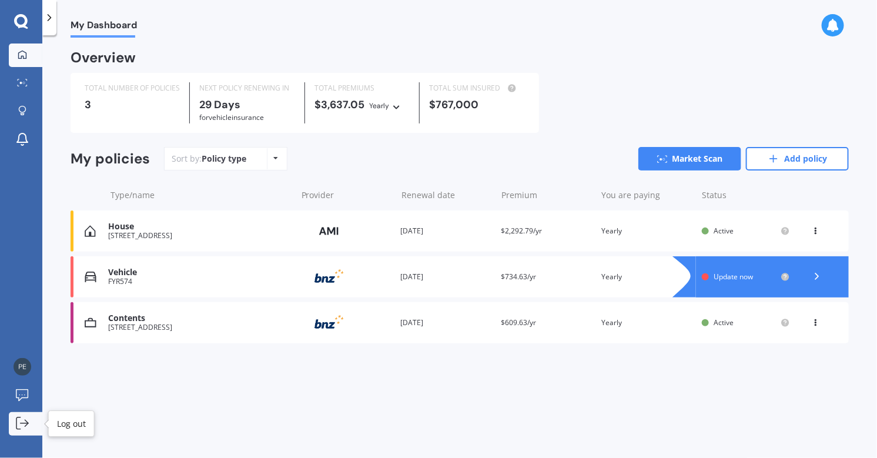
click at [22, 430] on div at bounding box center [23, 424] width 18 height 14
